Goal: Task Accomplishment & Management: Use online tool/utility

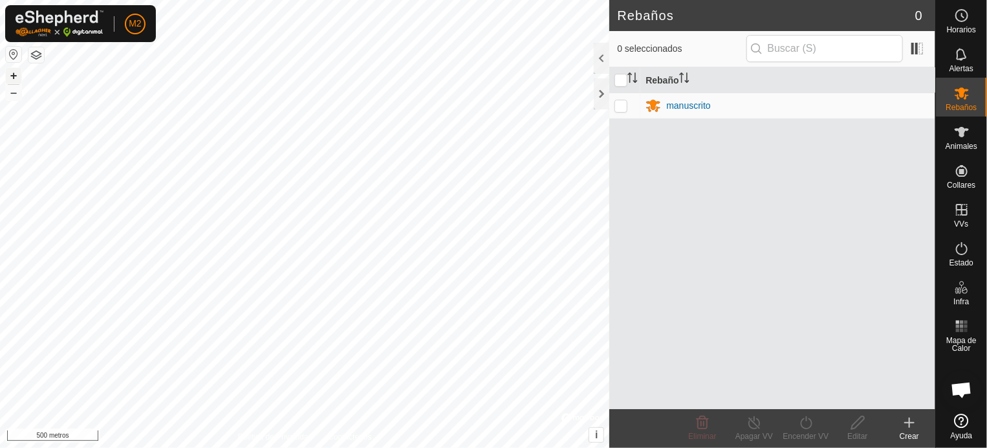
click at [14, 74] on font "+" at bounding box center [13, 76] width 7 height 14
click at [14, 94] on font "–" at bounding box center [13, 92] width 6 height 14
click at [9, 71] on button "+" at bounding box center [14, 76] width 16 height 16
click at [12, 73] on font "+" at bounding box center [13, 76] width 7 height 14
click at [13, 73] on font "+" at bounding box center [13, 76] width 7 height 14
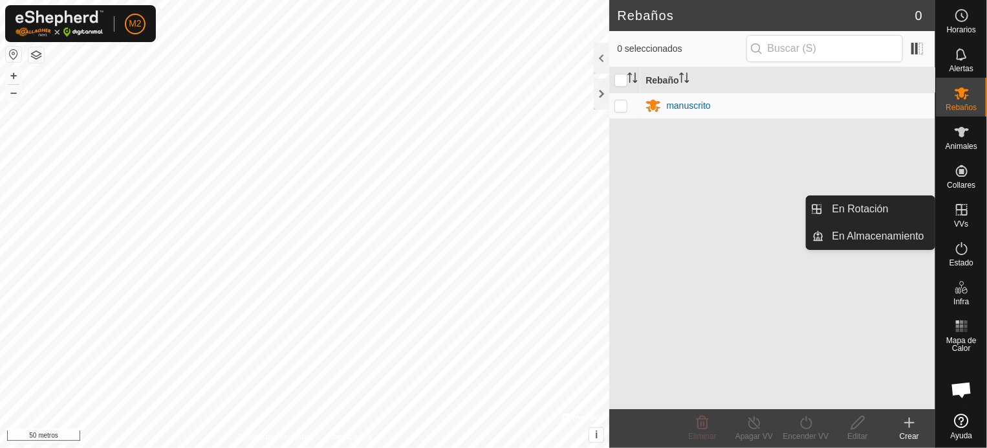
click at [961, 217] on icon at bounding box center [962, 210] width 16 height 16
click at [874, 206] on link "En Rotación" at bounding box center [880, 209] width 111 height 26
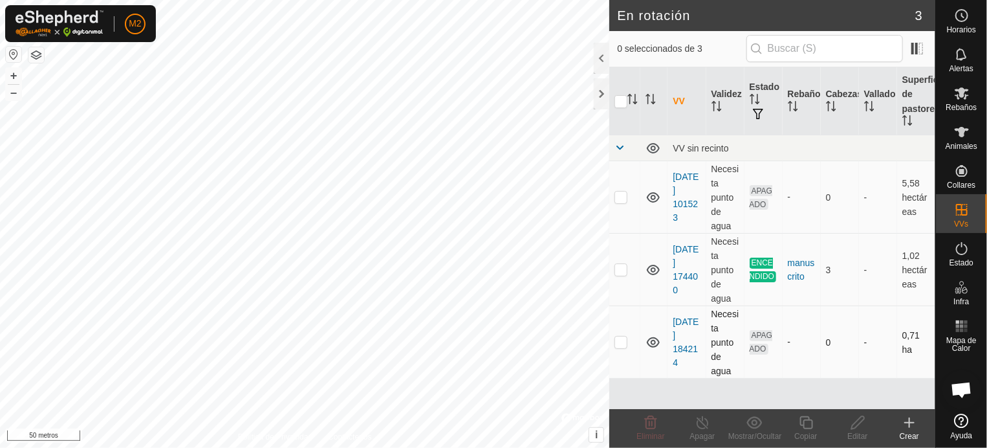
click at [622, 345] on p-checkbox at bounding box center [621, 341] width 13 height 10
click at [618, 345] on p-checkbox at bounding box center [621, 341] width 13 height 10
checkbox input "true"
click at [854, 424] on icon at bounding box center [857, 422] width 13 height 13
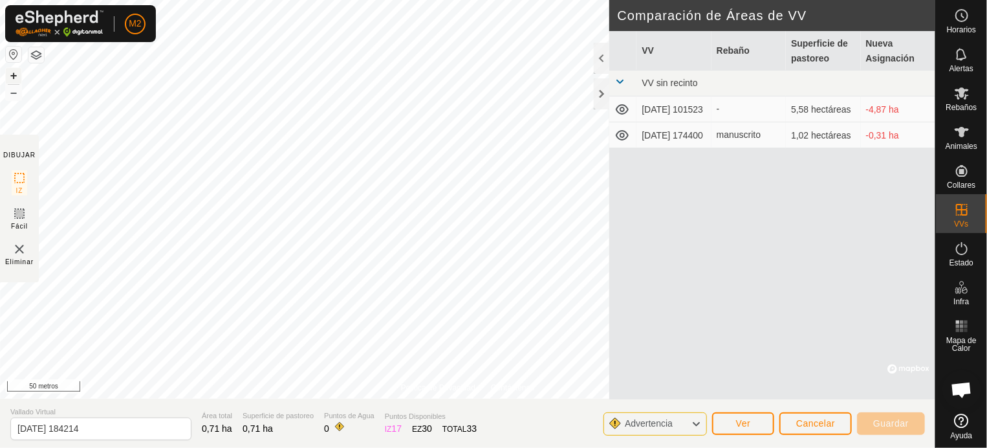
click at [12, 73] on font "+" at bounding box center [13, 76] width 7 height 14
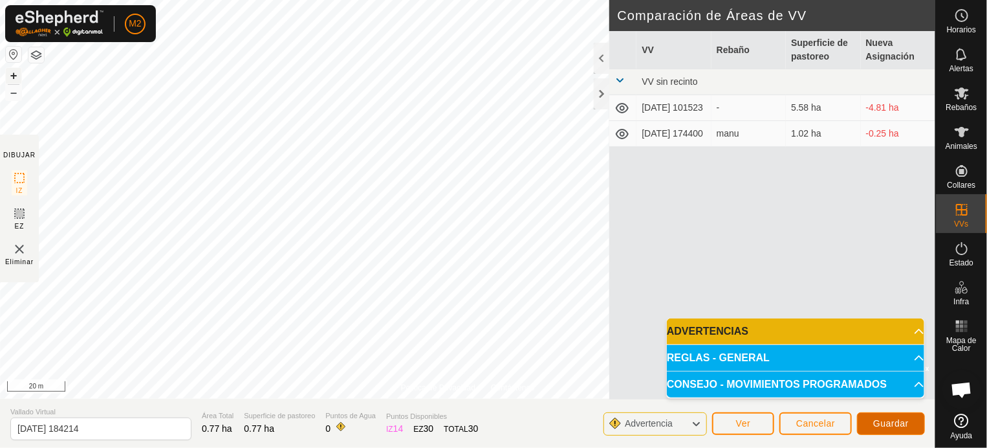
click at [902, 416] on button "Guardar" at bounding box center [891, 423] width 68 height 23
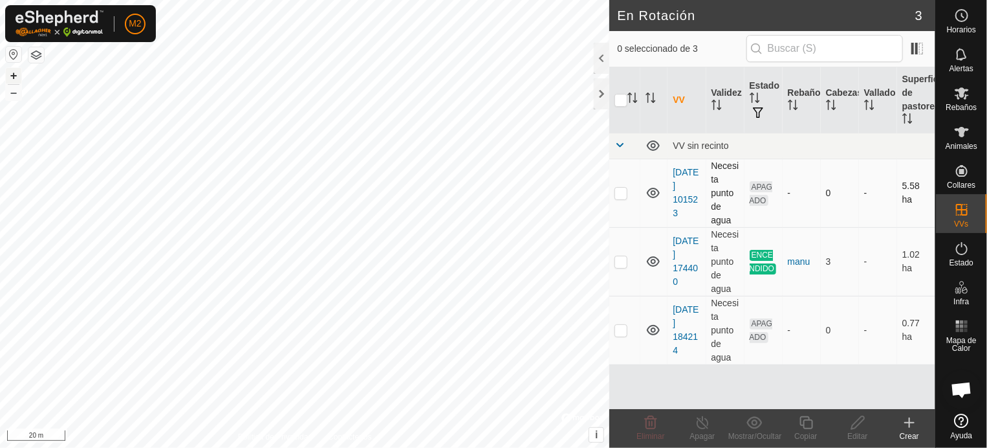
click at [621, 189] on p-checkbox at bounding box center [621, 193] width 13 height 10
checkbox input "true"
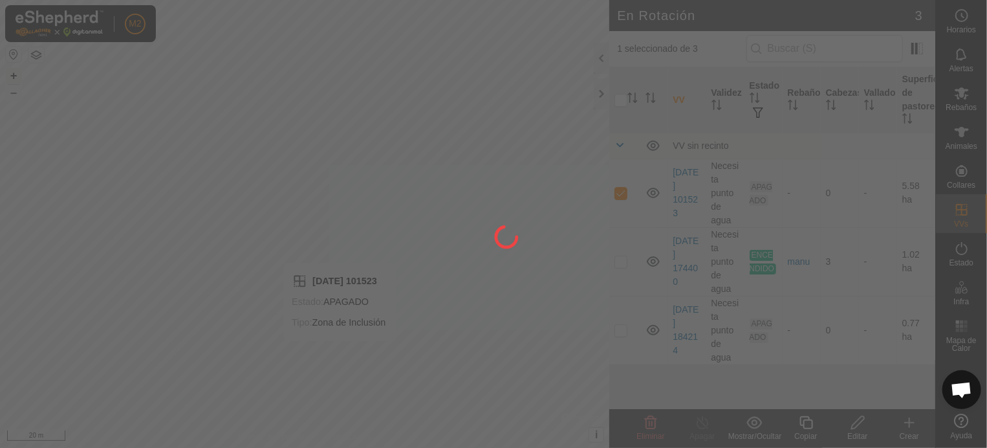
click at [424, 278] on div at bounding box center [493, 224] width 987 height 448
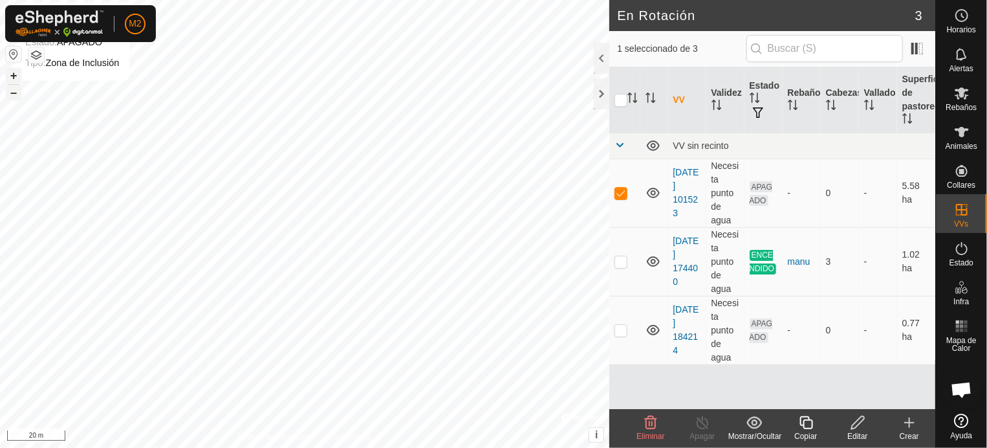
click at [17, 93] on button "–" at bounding box center [14, 93] width 16 height 16
click at [16, 91] on button "–" at bounding box center [14, 93] width 16 height 16
click at [853, 429] on div "Editar" at bounding box center [858, 428] width 52 height 39
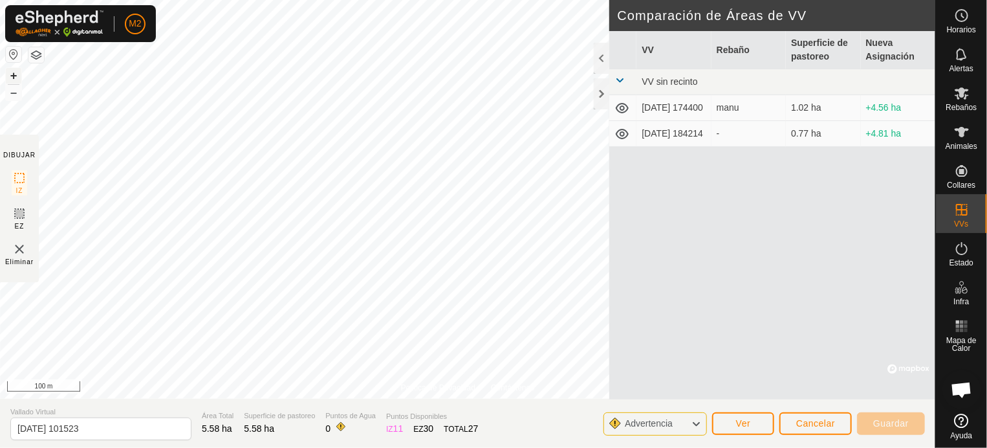
click at [14, 72] on button "+" at bounding box center [14, 76] width 16 height 16
click at [23, 270] on div "Política de Privacidad Contáctenos [DATE] 101523 Estado: APAGADO Tipo: Zona de …" at bounding box center [467, 224] width 935 height 448
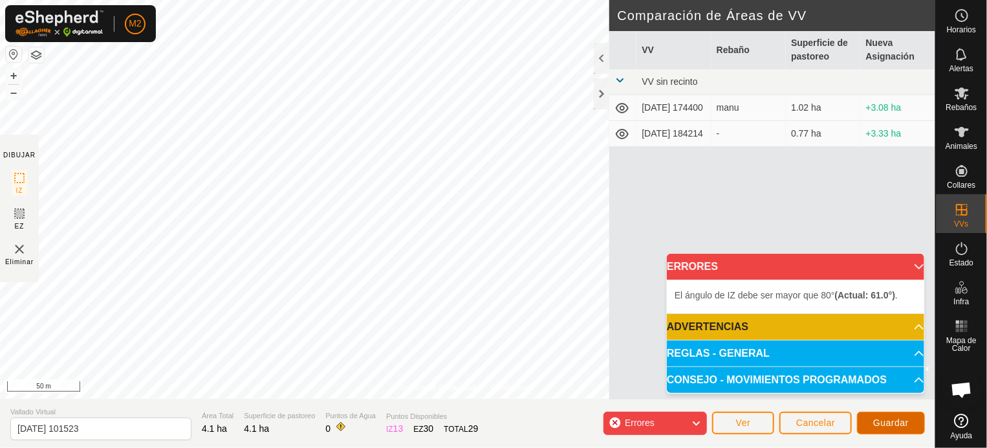
click at [891, 422] on span "Guardar" at bounding box center [891, 422] width 36 height 10
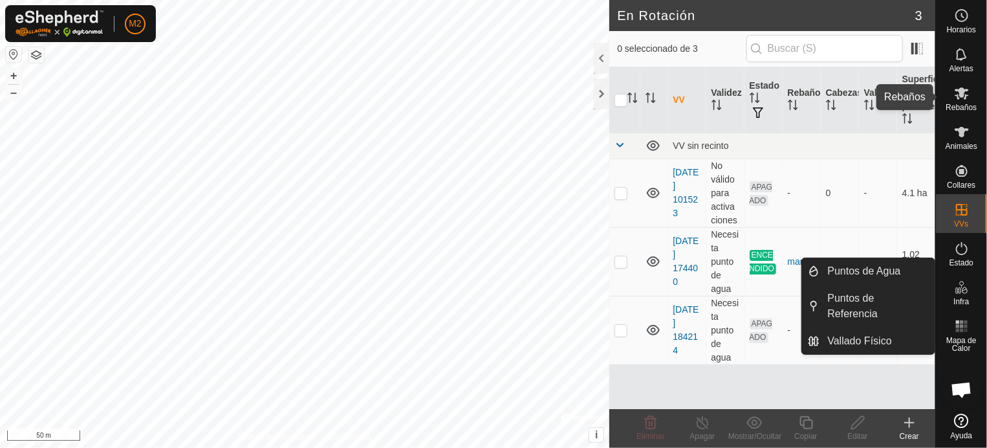
click at [965, 108] on span "Rebaños" at bounding box center [961, 107] width 31 height 8
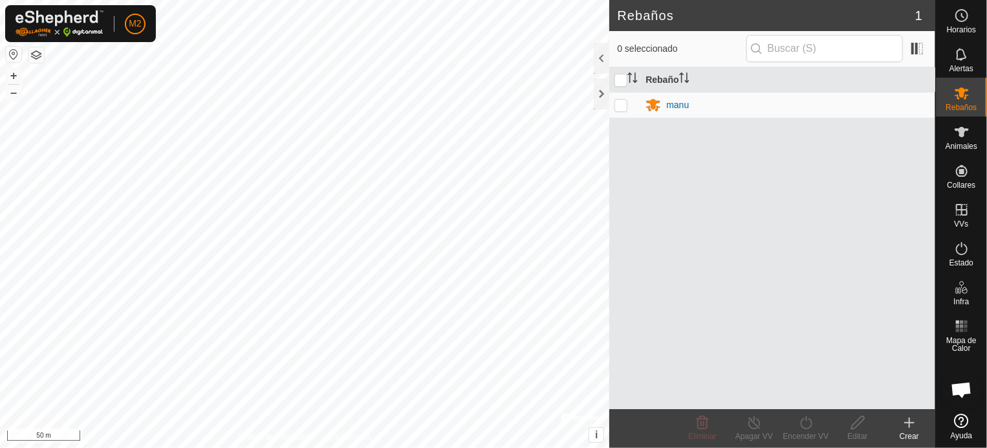
click at [624, 103] on p-checkbox at bounding box center [621, 105] width 13 height 10
checkbox input "true"
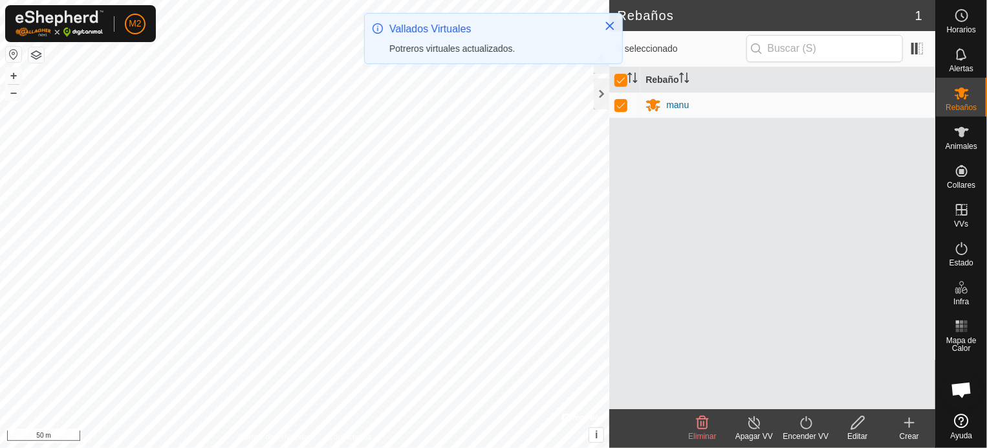
click at [756, 428] on icon at bounding box center [754, 422] width 12 height 13
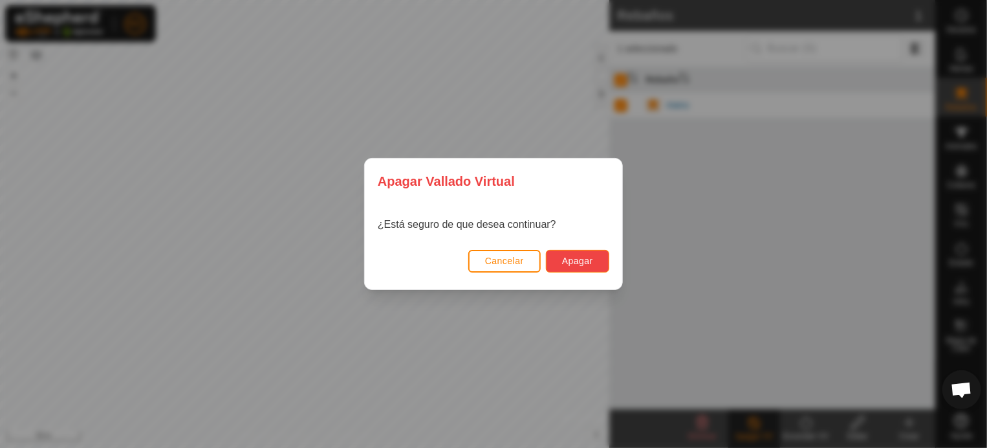
click at [580, 256] on span "Apagar" at bounding box center [577, 261] width 31 height 10
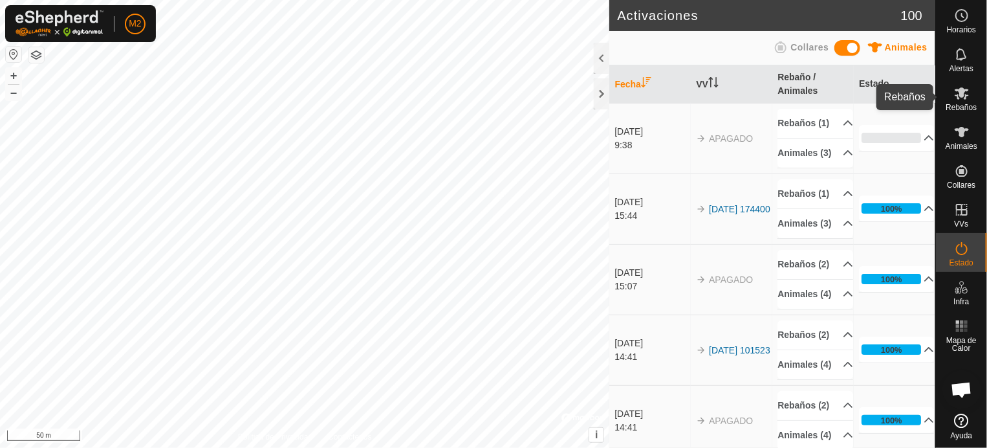
click at [966, 103] on span "Rebaños" at bounding box center [961, 107] width 31 height 8
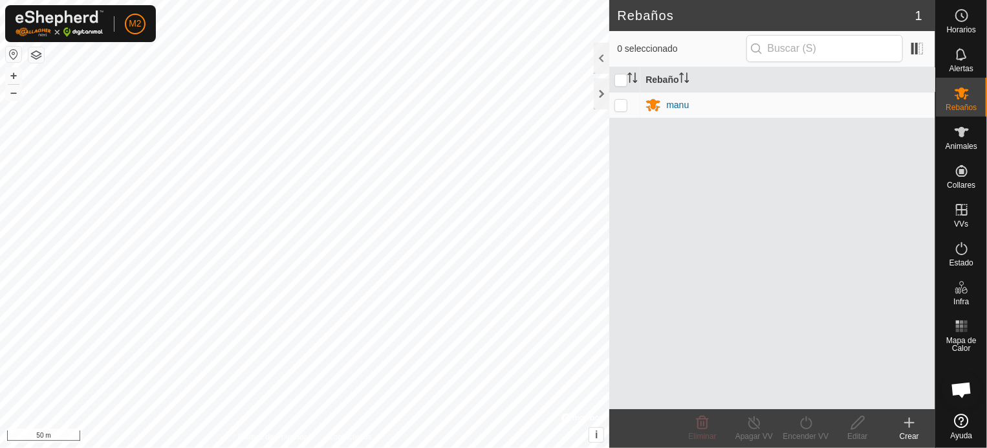
click at [908, 420] on icon at bounding box center [910, 423] width 16 height 16
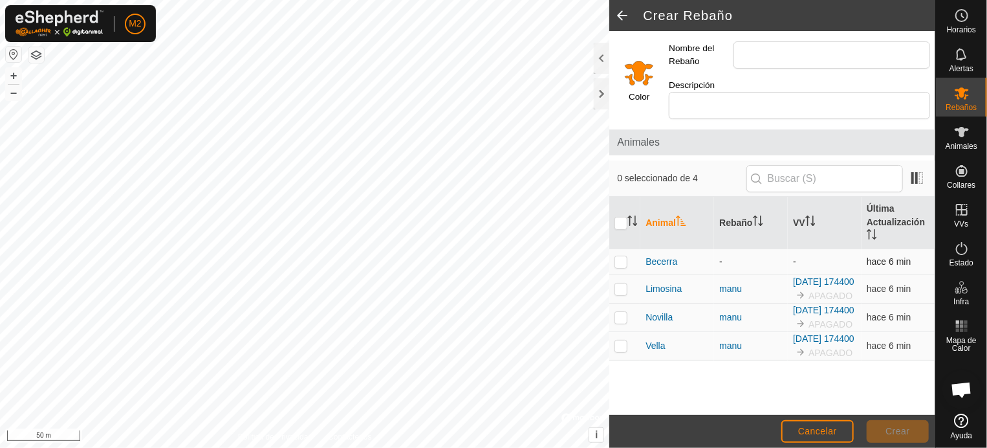
click at [622, 256] on p-checkbox at bounding box center [621, 261] width 13 height 10
checkbox input "true"
click at [779, 43] on input "Nombre del Rebaño" at bounding box center [832, 54] width 197 height 27
type input "manolo"
click at [904, 431] on span "Crear" at bounding box center [898, 431] width 25 height 10
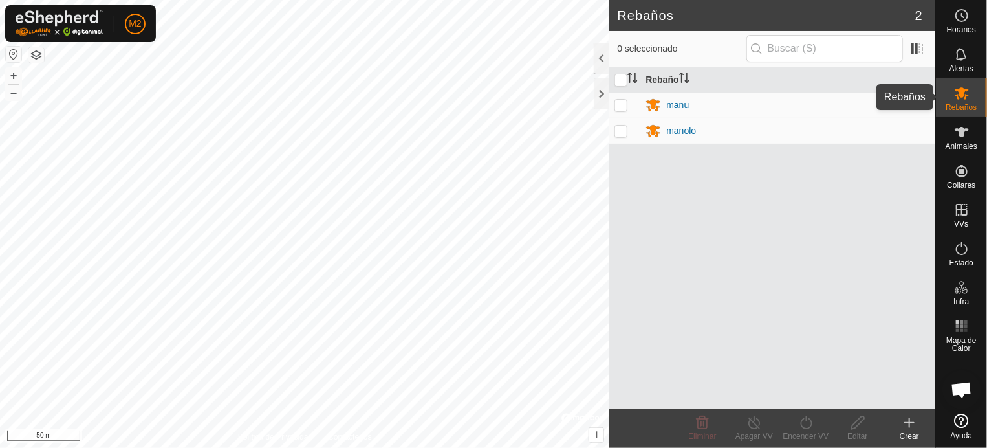
click at [960, 107] on span "Rebaños" at bounding box center [961, 107] width 31 height 8
click at [622, 131] on p-checkbox at bounding box center [621, 130] width 13 height 10
checkbox input "true"
click at [616, 102] on p-checkbox at bounding box center [621, 105] width 13 height 10
checkbox input "true"
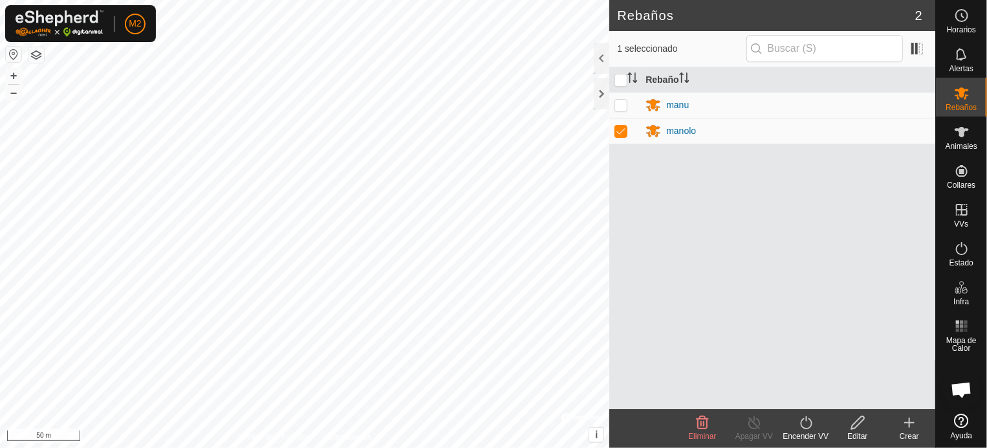
checkbox input "true"
click at [810, 424] on icon at bounding box center [806, 423] width 16 height 16
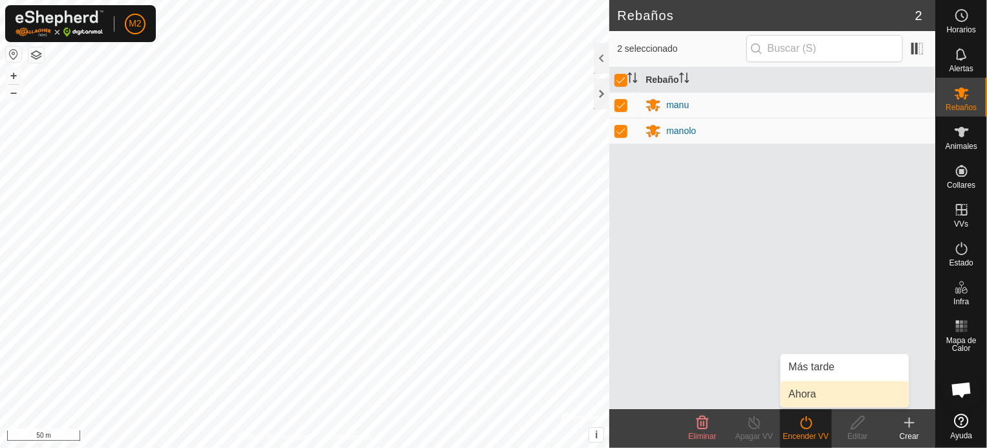
click at [809, 392] on link "Ahora" at bounding box center [845, 394] width 128 height 26
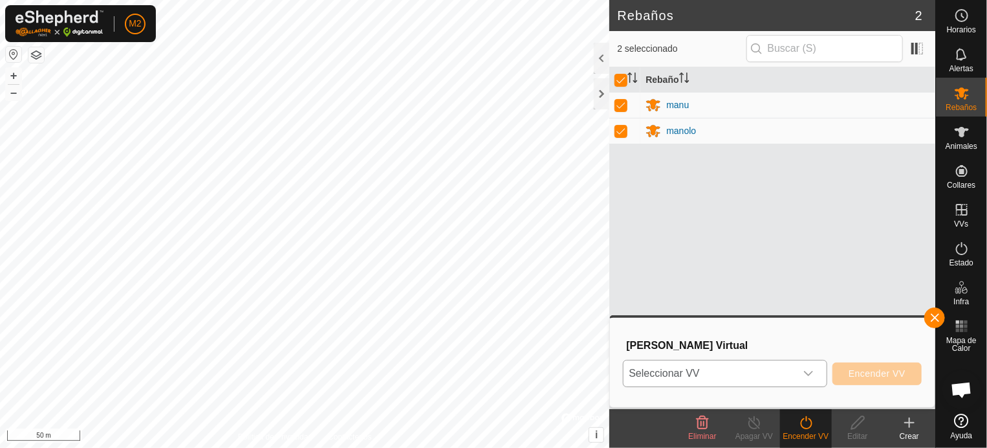
click at [813, 370] on icon "dropdown trigger" at bounding box center [808, 373] width 10 height 10
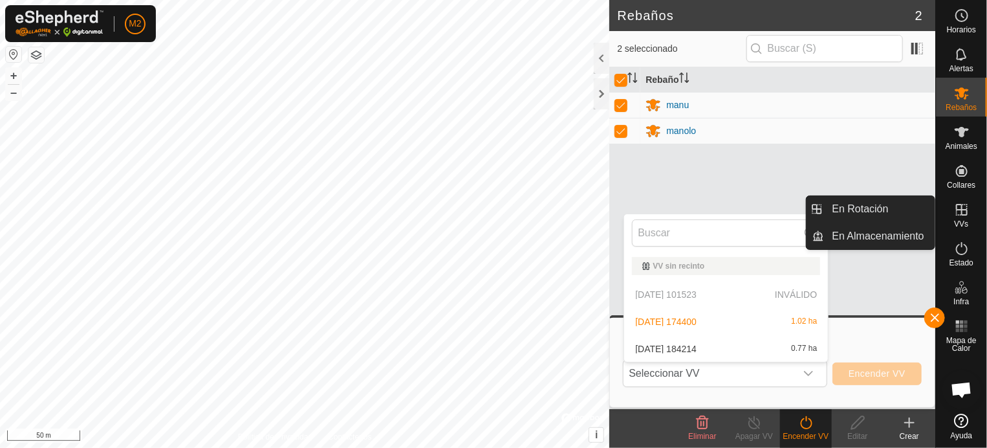
click at [960, 211] on icon at bounding box center [962, 210] width 16 height 16
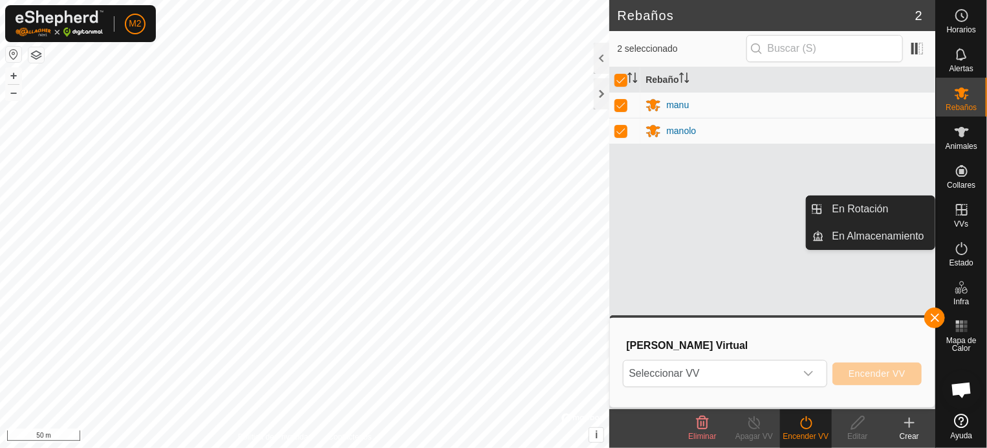
click at [961, 213] on icon at bounding box center [962, 210] width 16 height 16
click at [881, 207] on link "En Rotación" at bounding box center [880, 209] width 111 height 26
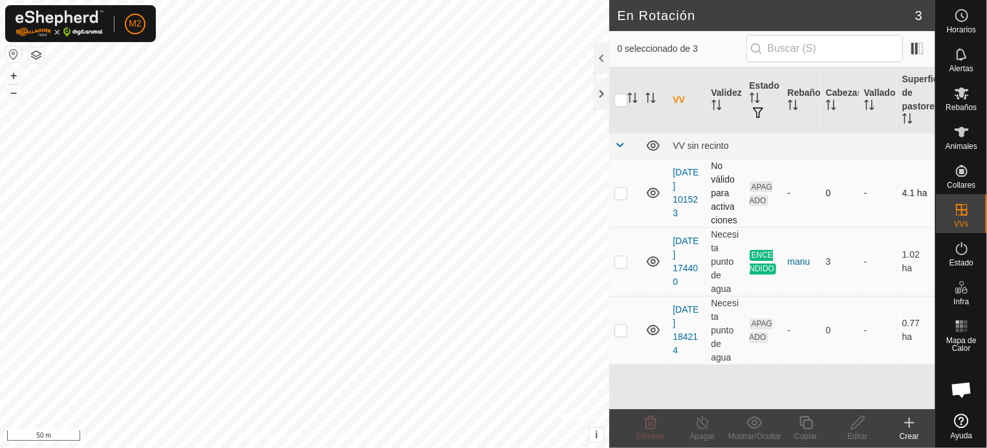
click at [624, 193] on p-checkbox at bounding box center [621, 193] width 13 height 10
checkbox input "true"
click at [854, 421] on icon at bounding box center [858, 423] width 16 height 16
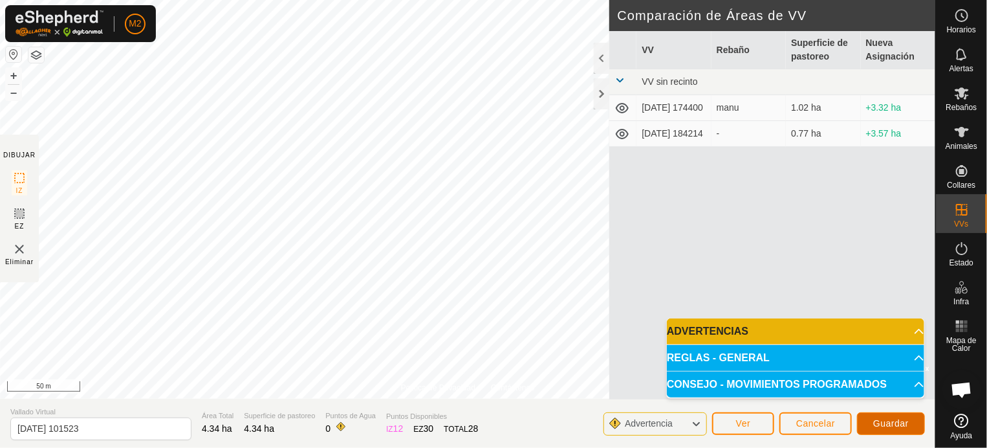
click at [877, 422] on span "Guardar" at bounding box center [891, 423] width 36 height 10
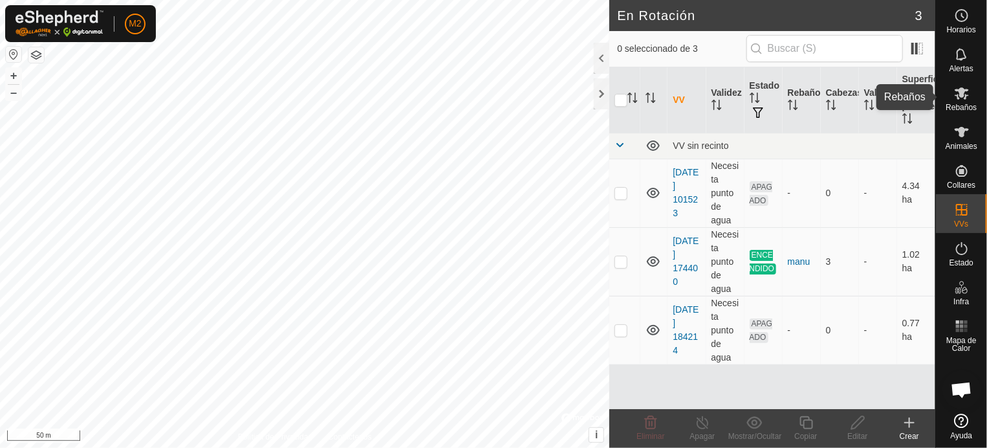
click at [964, 108] on span "Rebaños" at bounding box center [961, 107] width 31 height 8
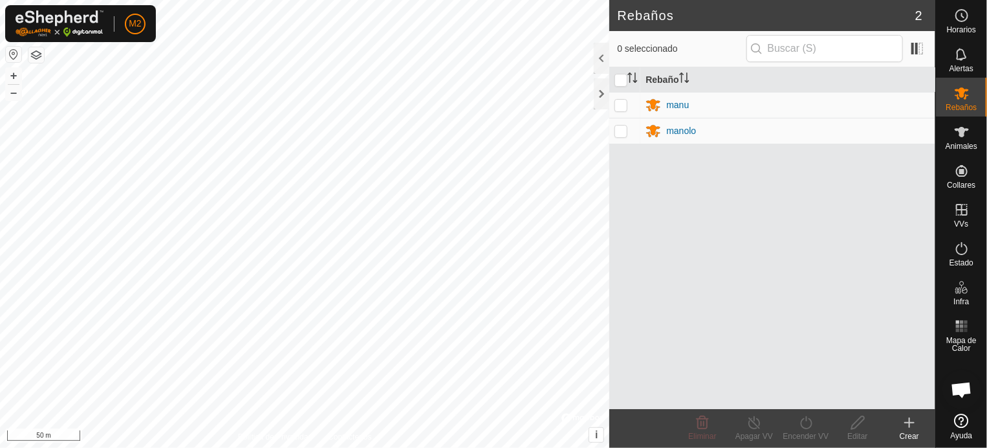
click at [626, 103] on p-checkbox at bounding box center [621, 105] width 13 height 10
checkbox input "true"
click at [618, 132] on p-checkbox at bounding box center [621, 130] width 13 height 10
checkbox input "true"
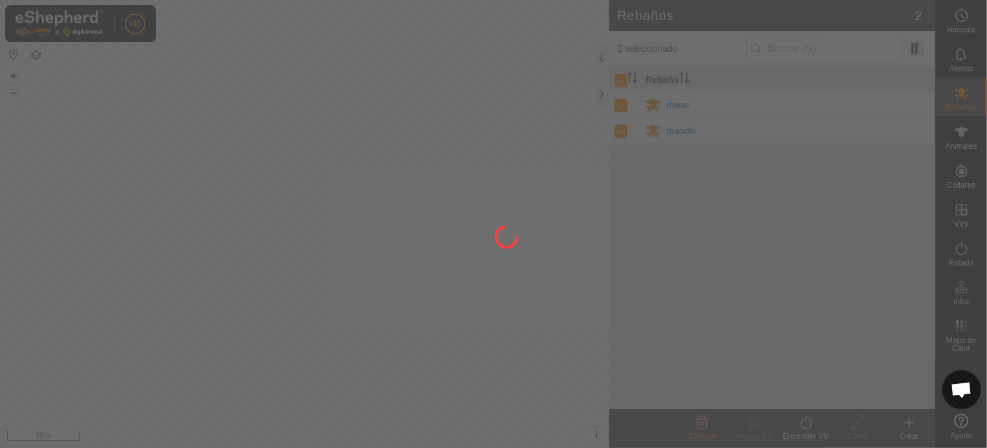
click at [803, 426] on div at bounding box center [493, 224] width 987 height 448
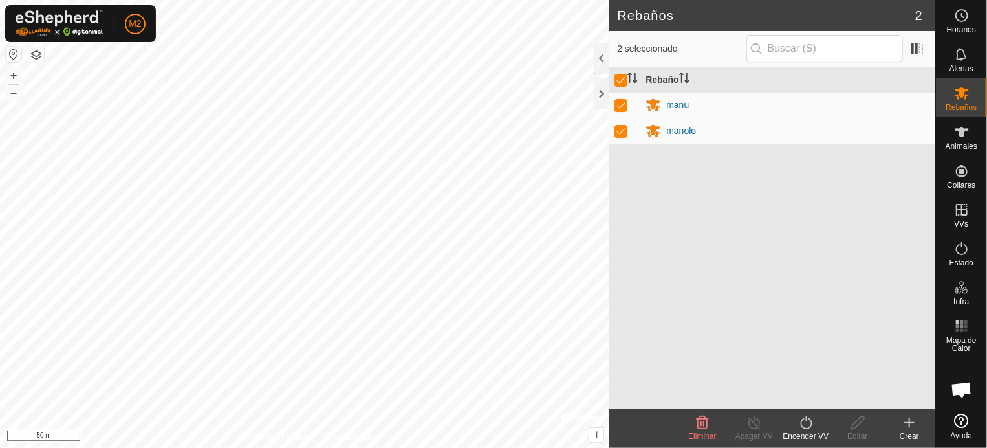
click at [802, 427] on icon at bounding box center [806, 423] width 16 height 16
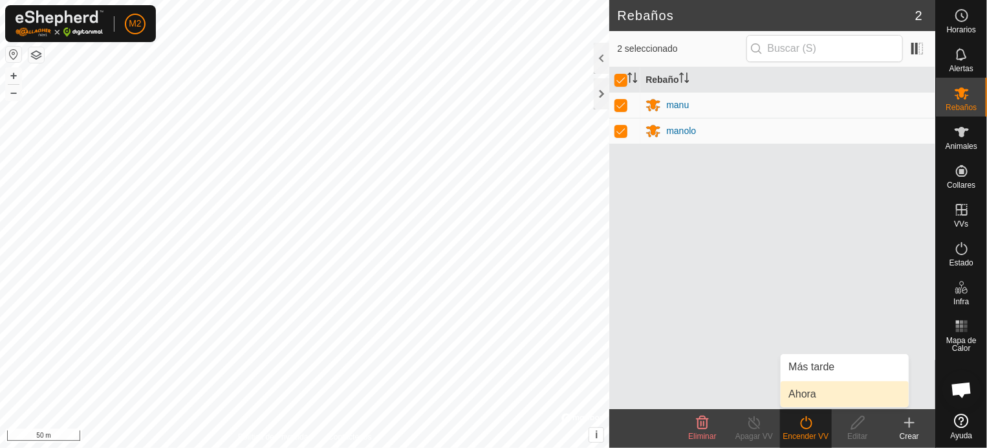
click at [798, 396] on link "Ahora" at bounding box center [845, 394] width 128 height 26
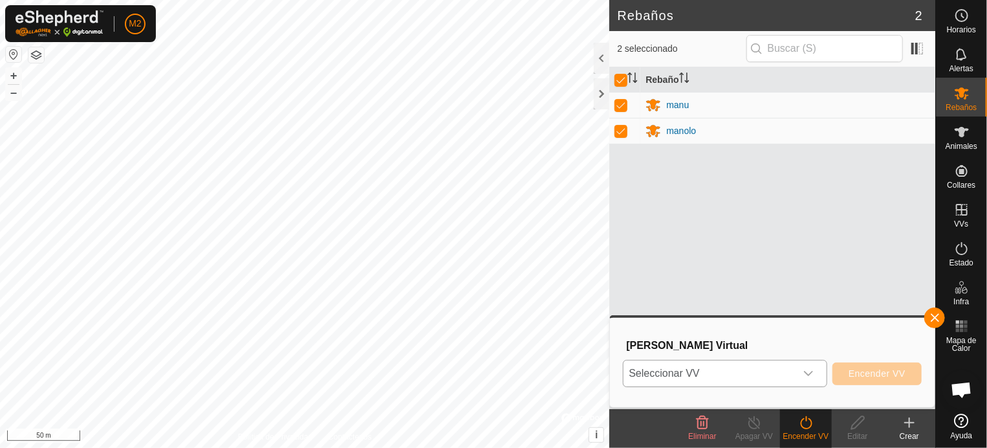
click at [812, 375] on icon "dropdown trigger" at bounding box center [808, 373] width 10 height 10
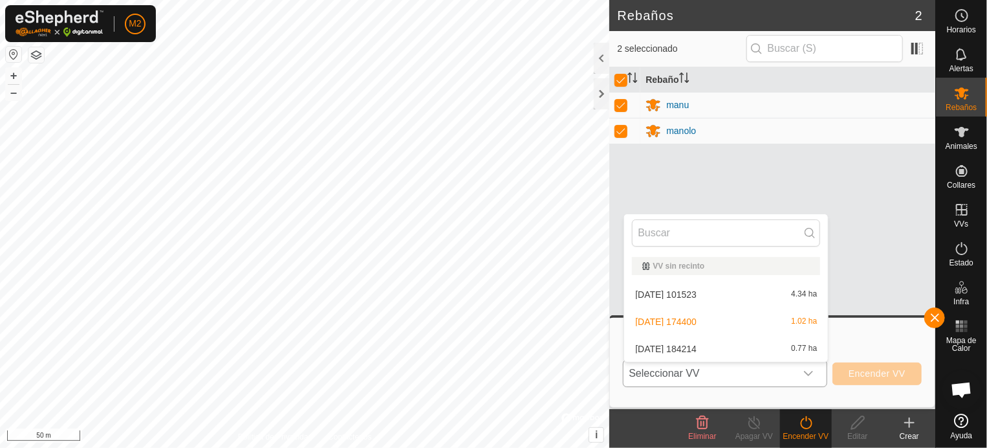
click at [701, 290] on li "[DATE] 101523 4.34 ha" at bounding box center [726, 294] width 204 height 26
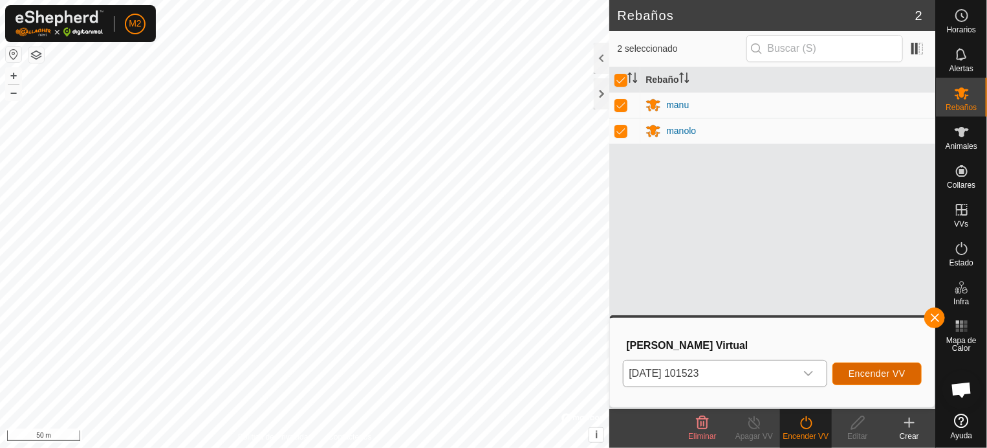
click at [877, 378] on span "Encender VV" at bounding box center [877, 373] width 57 height 10
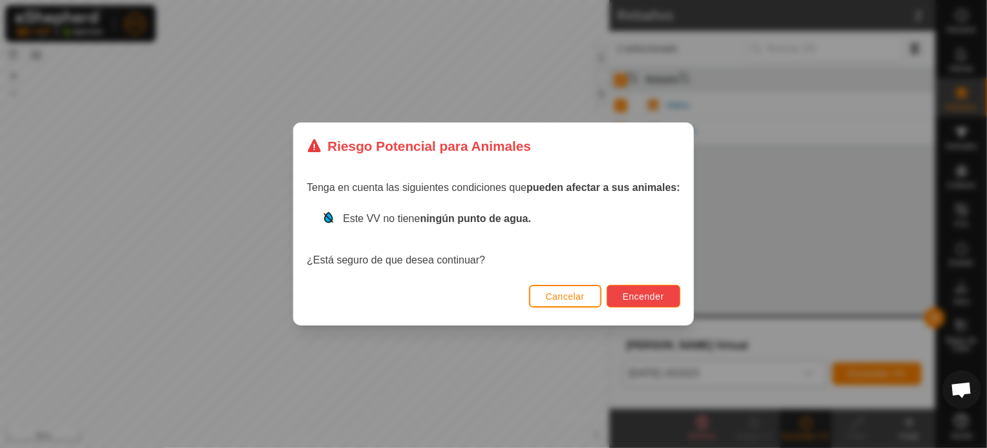
click at [635, 289] on button "Encender" at bounding box center [644, 296] width 74 height 23
